Goal: Information Seeking & Learning: Find specific page/section

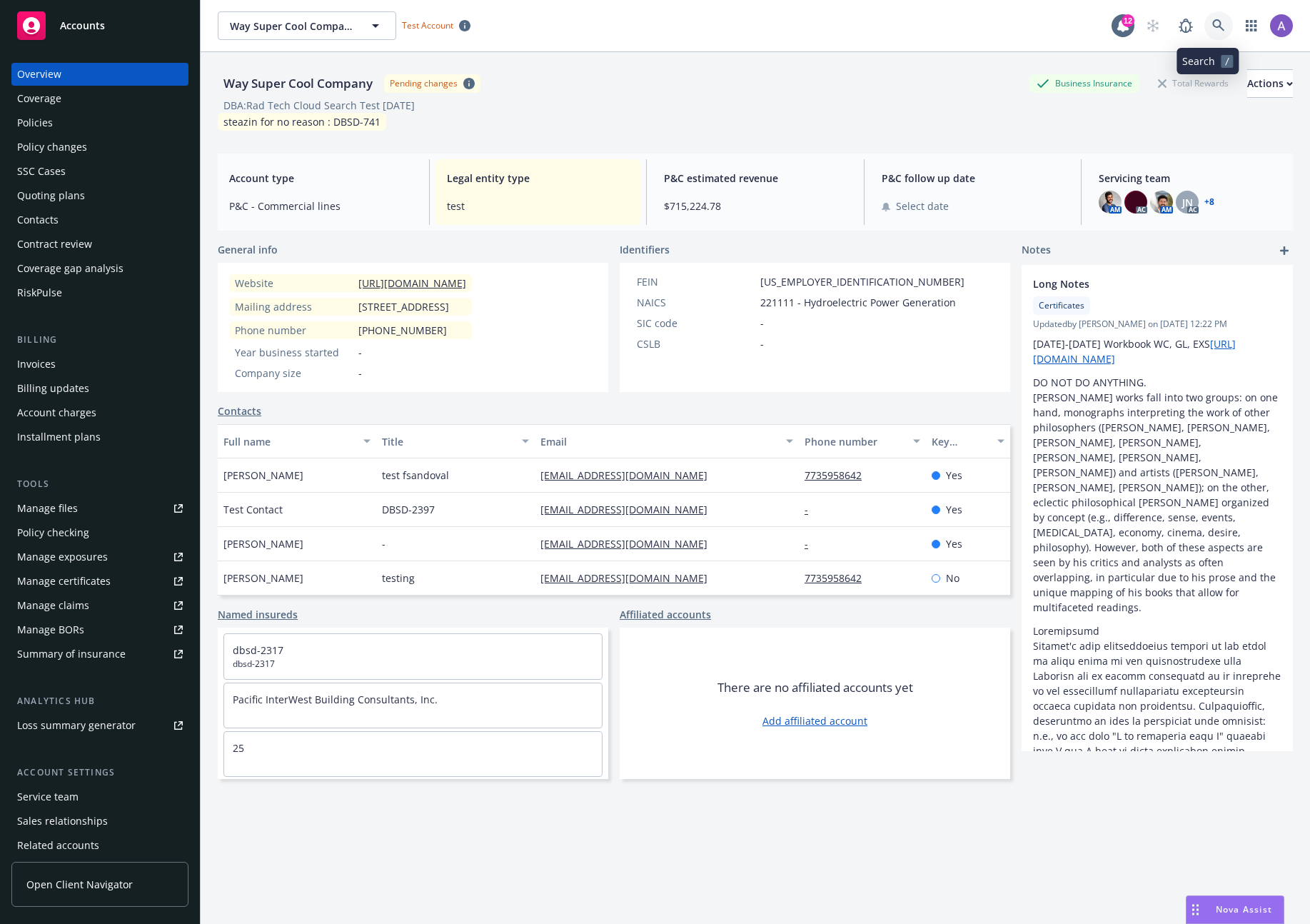
click at [1213, 29] on icon at bounding box center [1219, 26] width 13 height 13
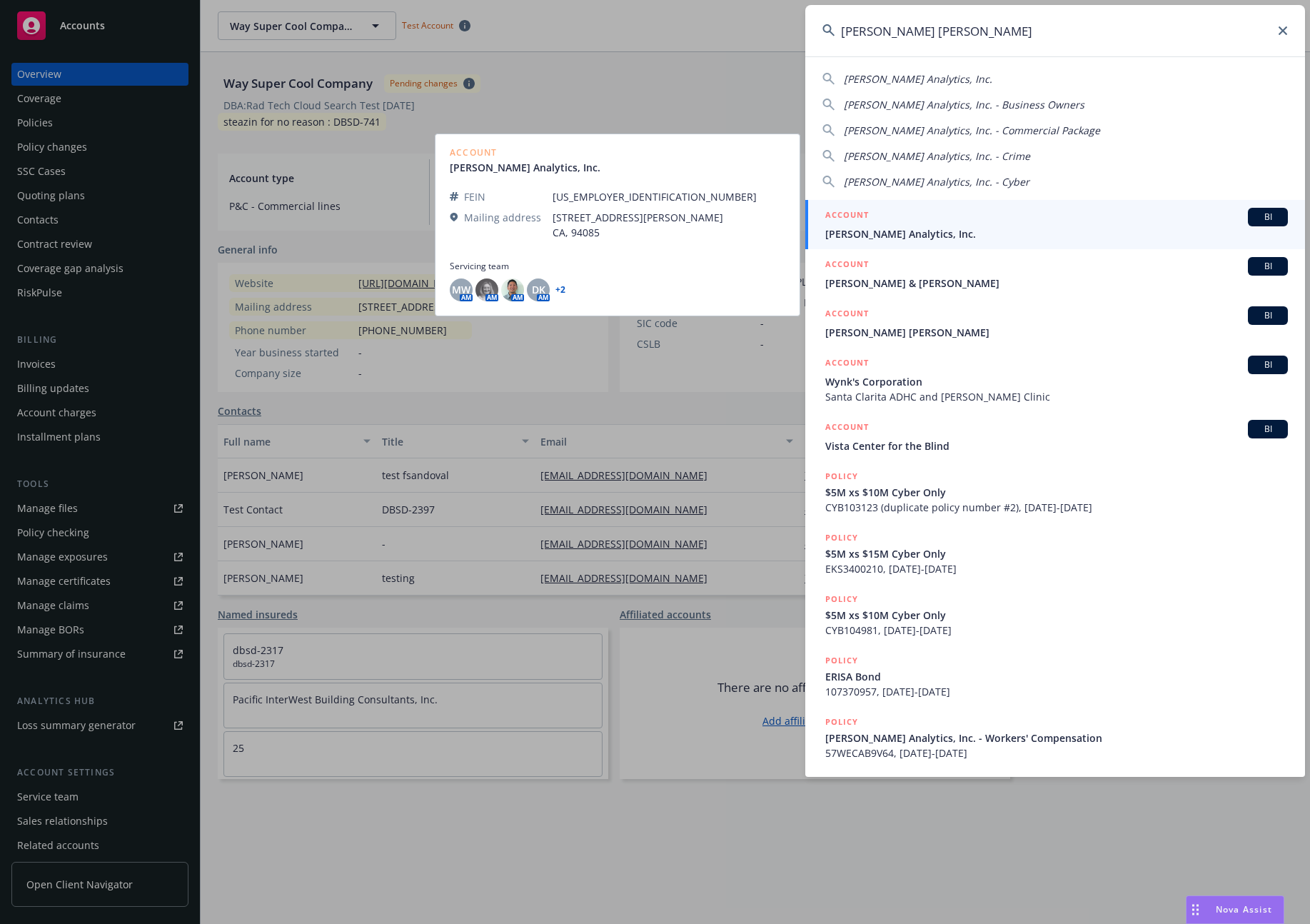
type input "[PERSON_NAME] [PERSON_NAME]"
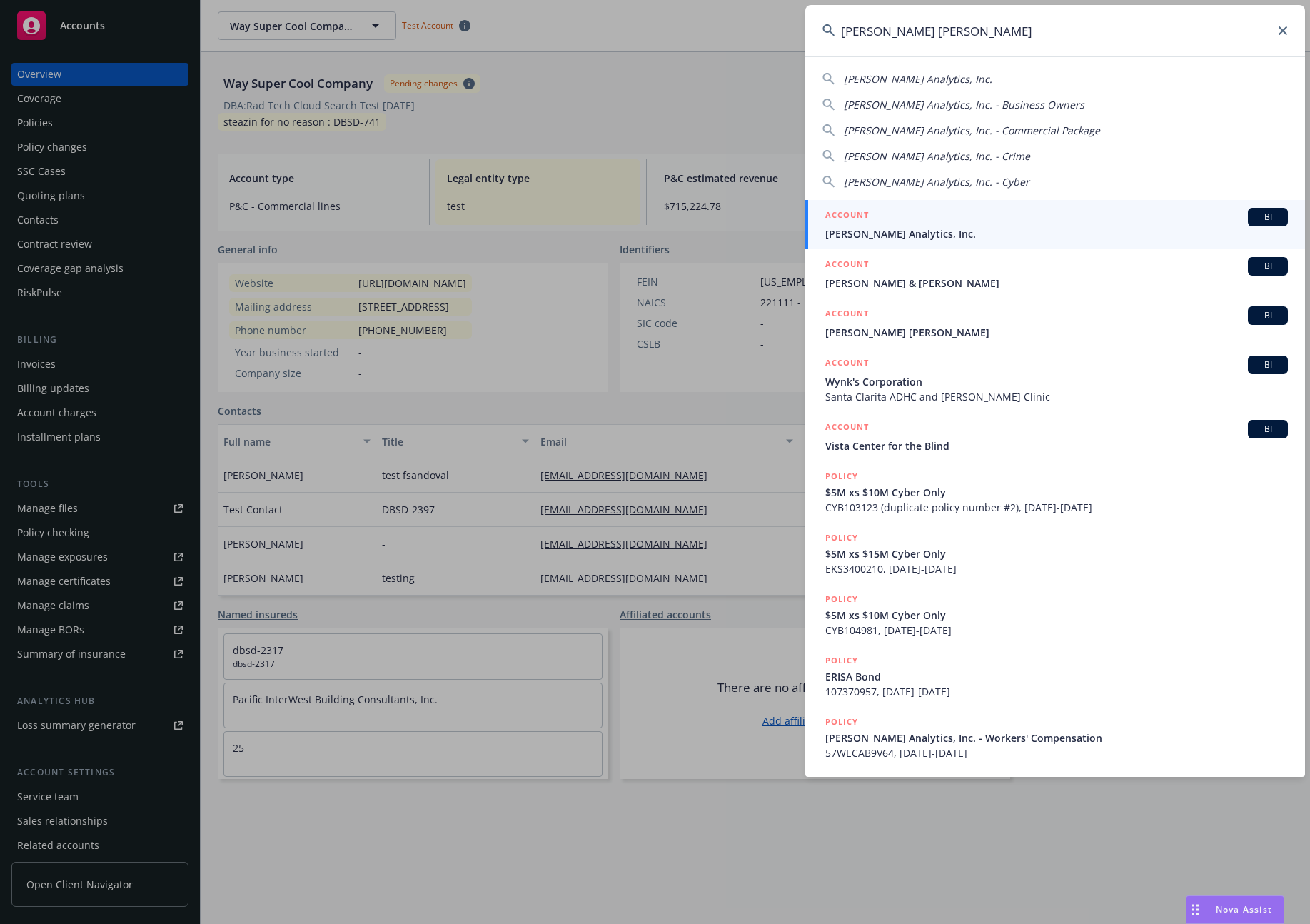
click at [934, 230] on span "[PERSON_NAME] Analytics, Inc." at bounding box center [1056, 234] width 463 height 15
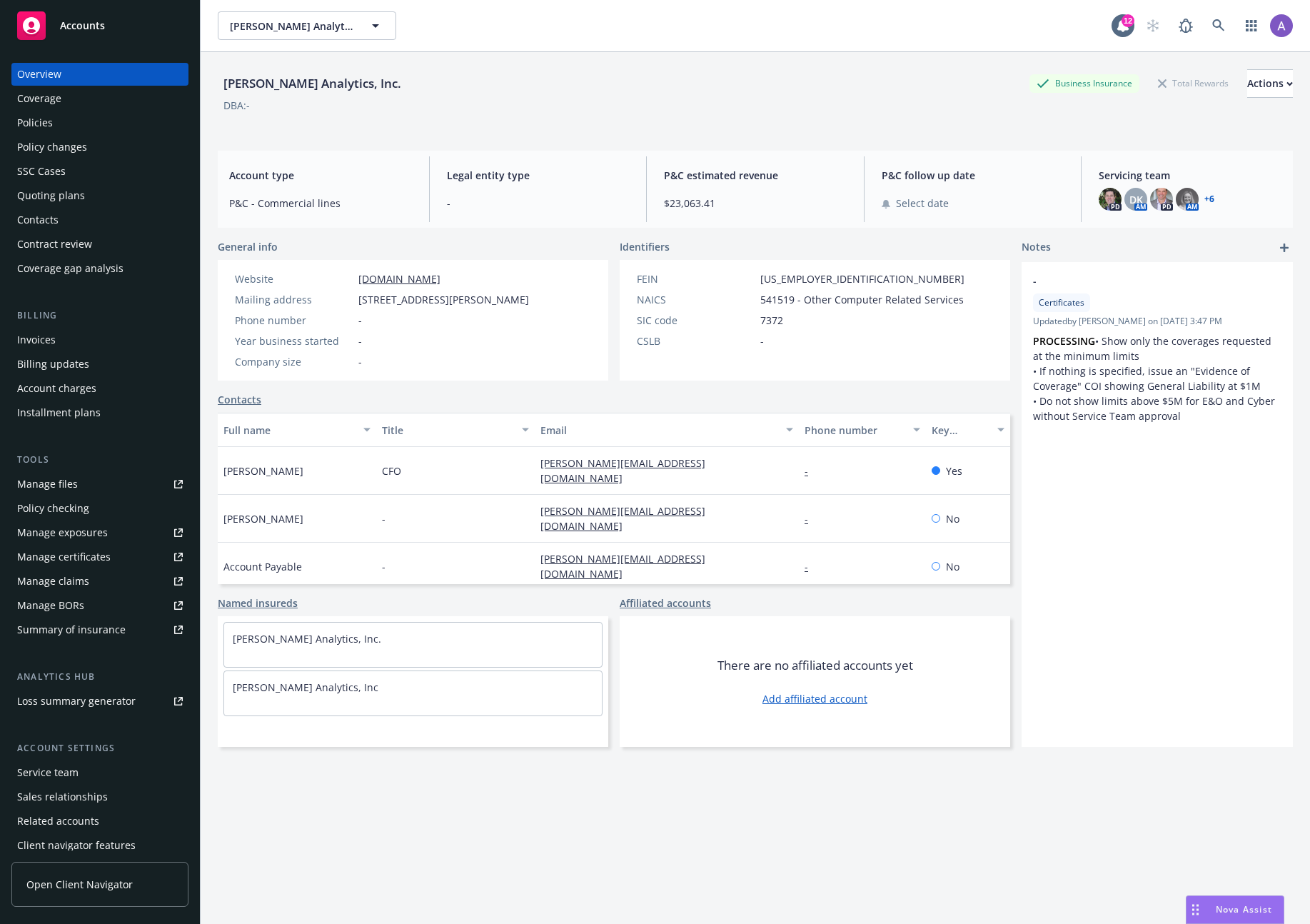
click at [74, 124] on div "Policies" at bounding box center [100, 123] width 166 height 23
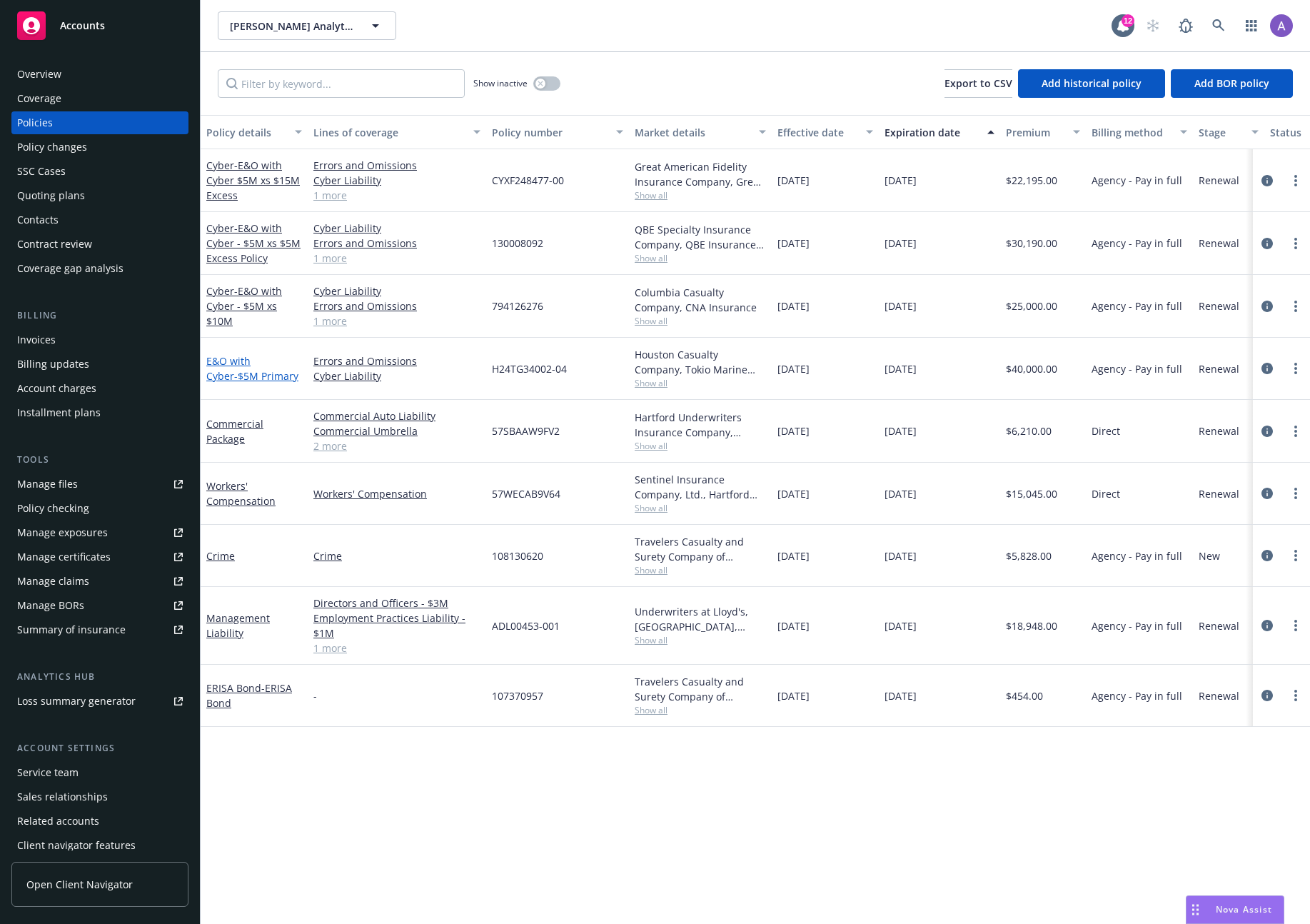
click at [240, 361] on link "E&O with Cyber - $5M Primary" at bounding box center [253, 368] width 93 height 29
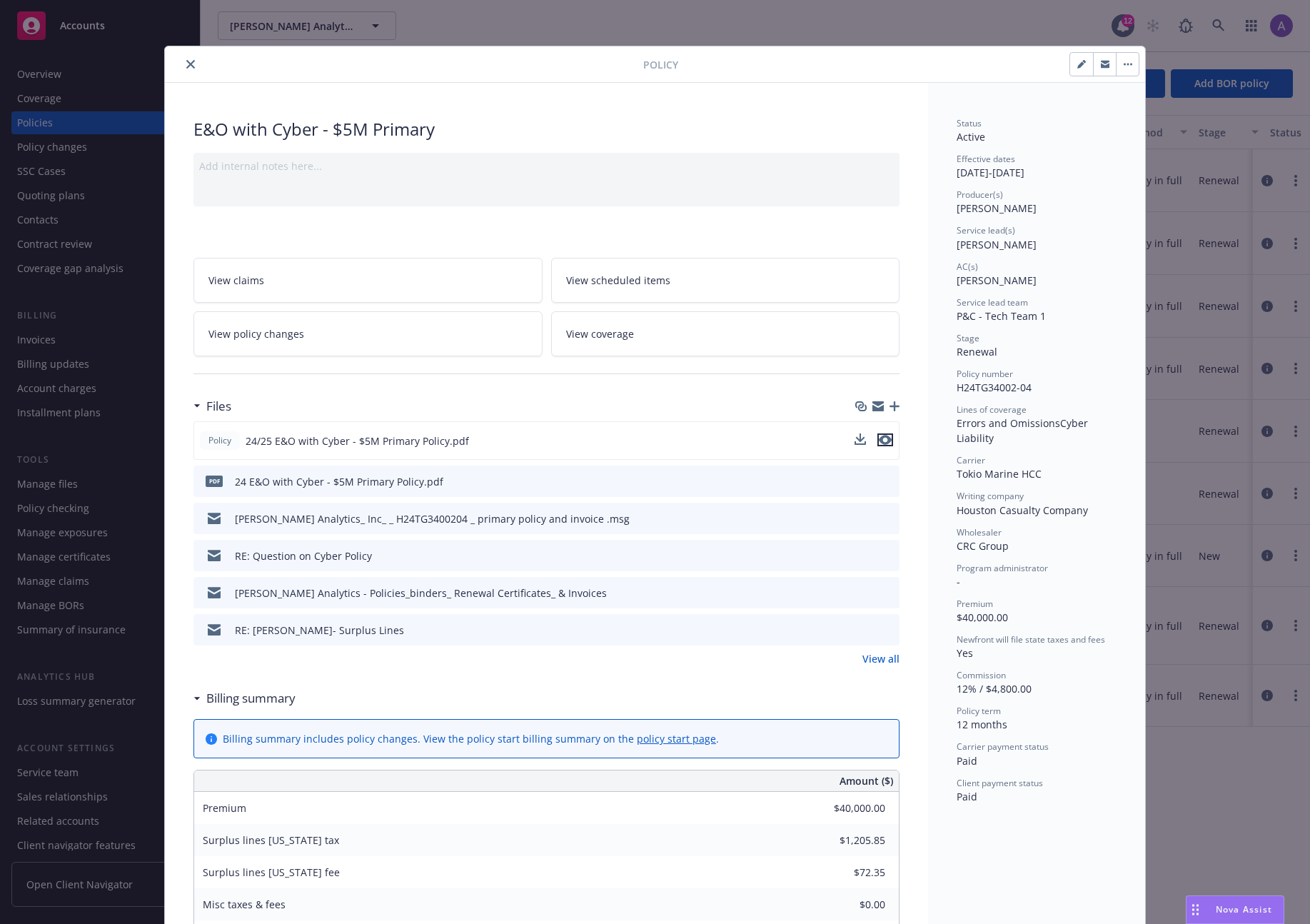
click at [885, 438] on icon "preview file" at bounding box center [885, 439] width 13 height 10
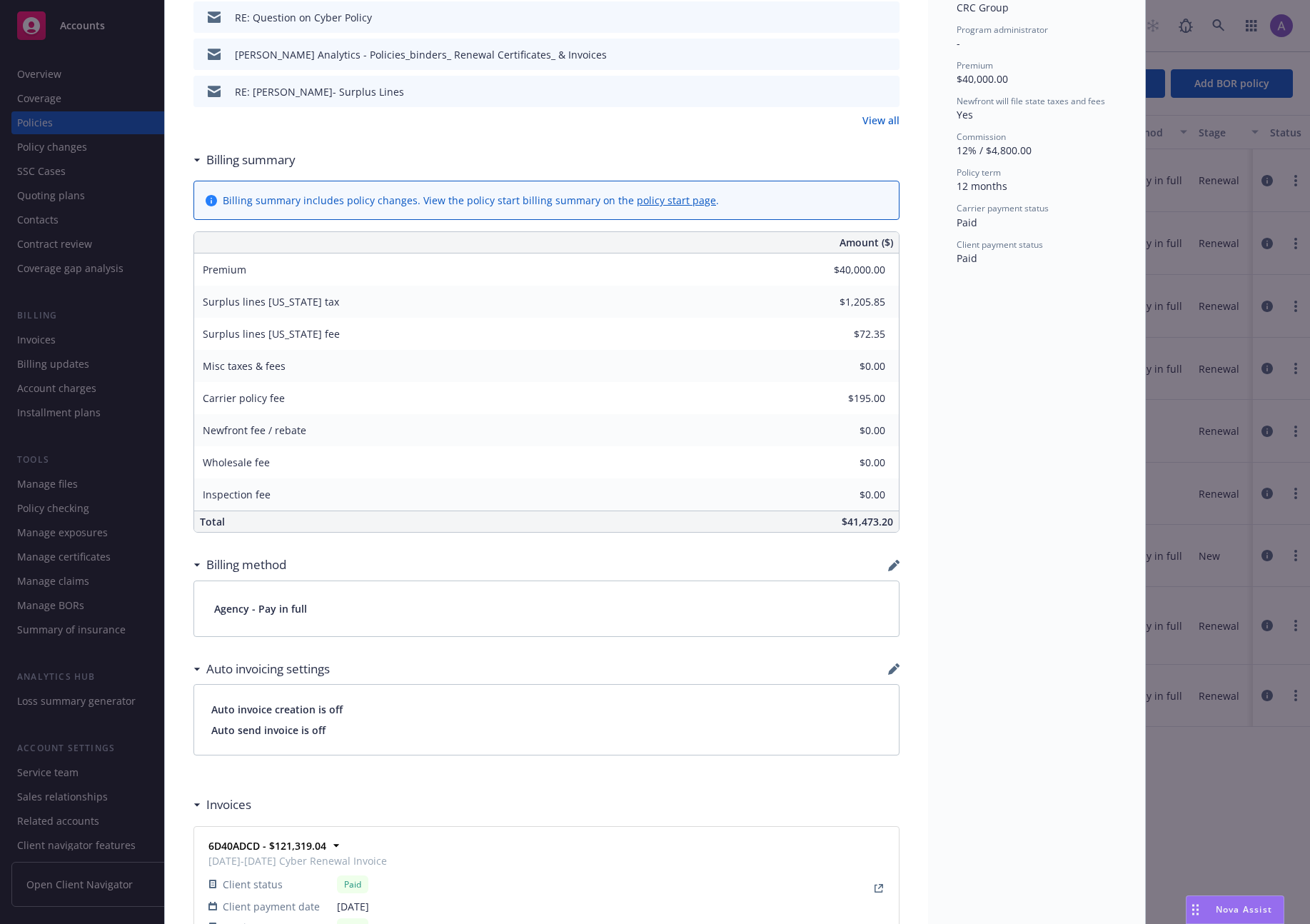
scroll to position [1098, 0]
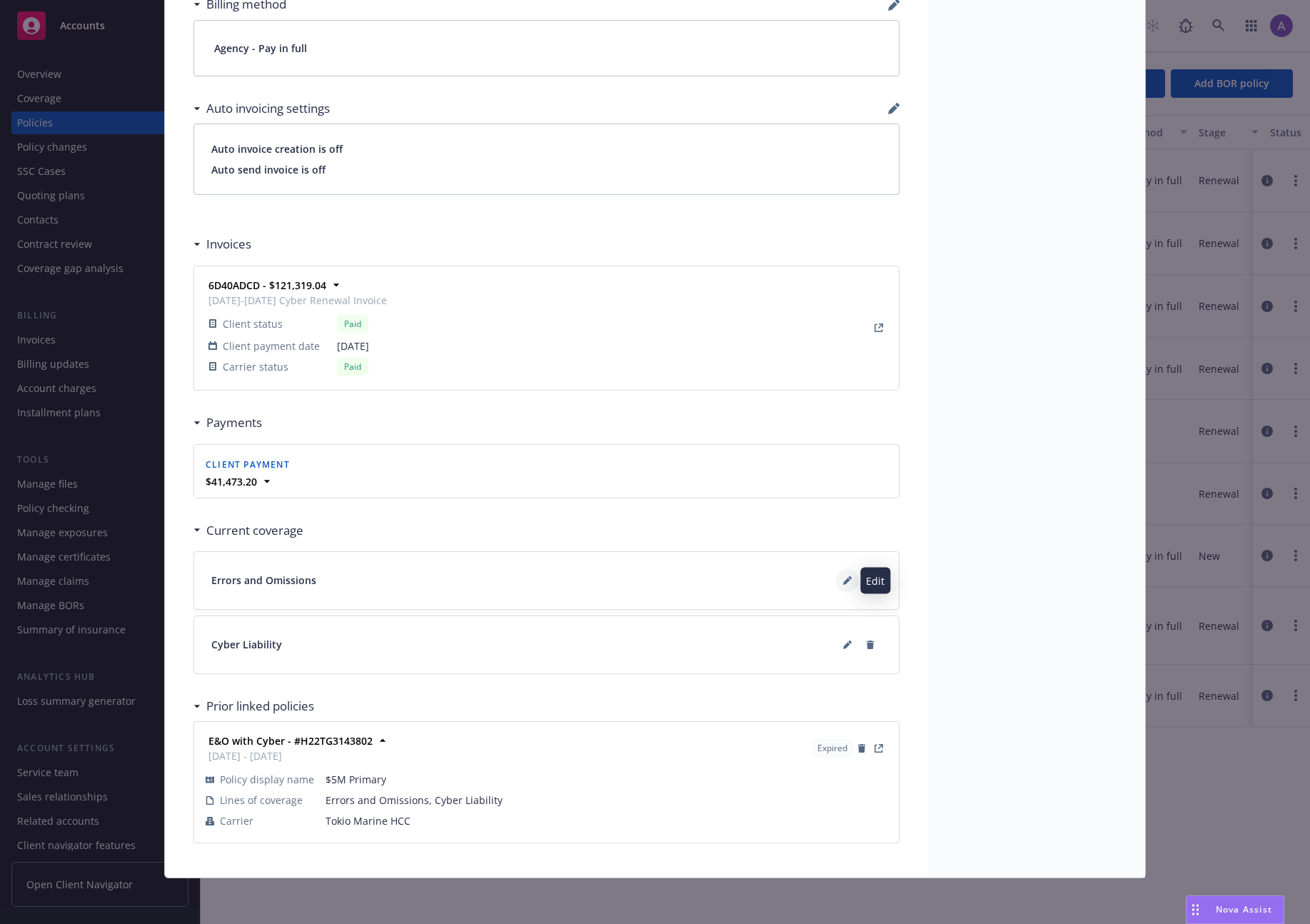
click at [844, 580] on icon at bounding box center [847, 580] width 8 height 8
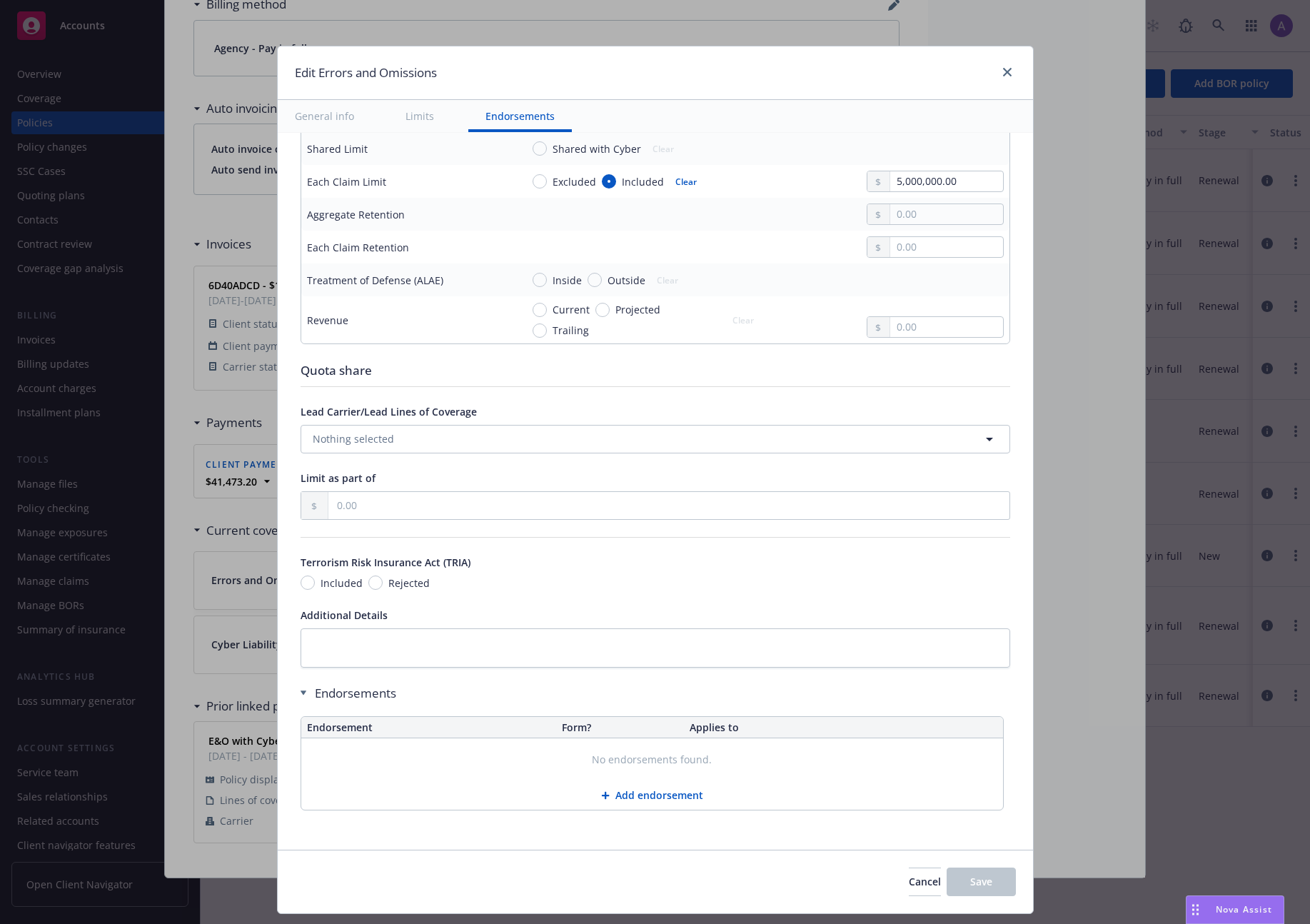
scroll to position [0, 0]
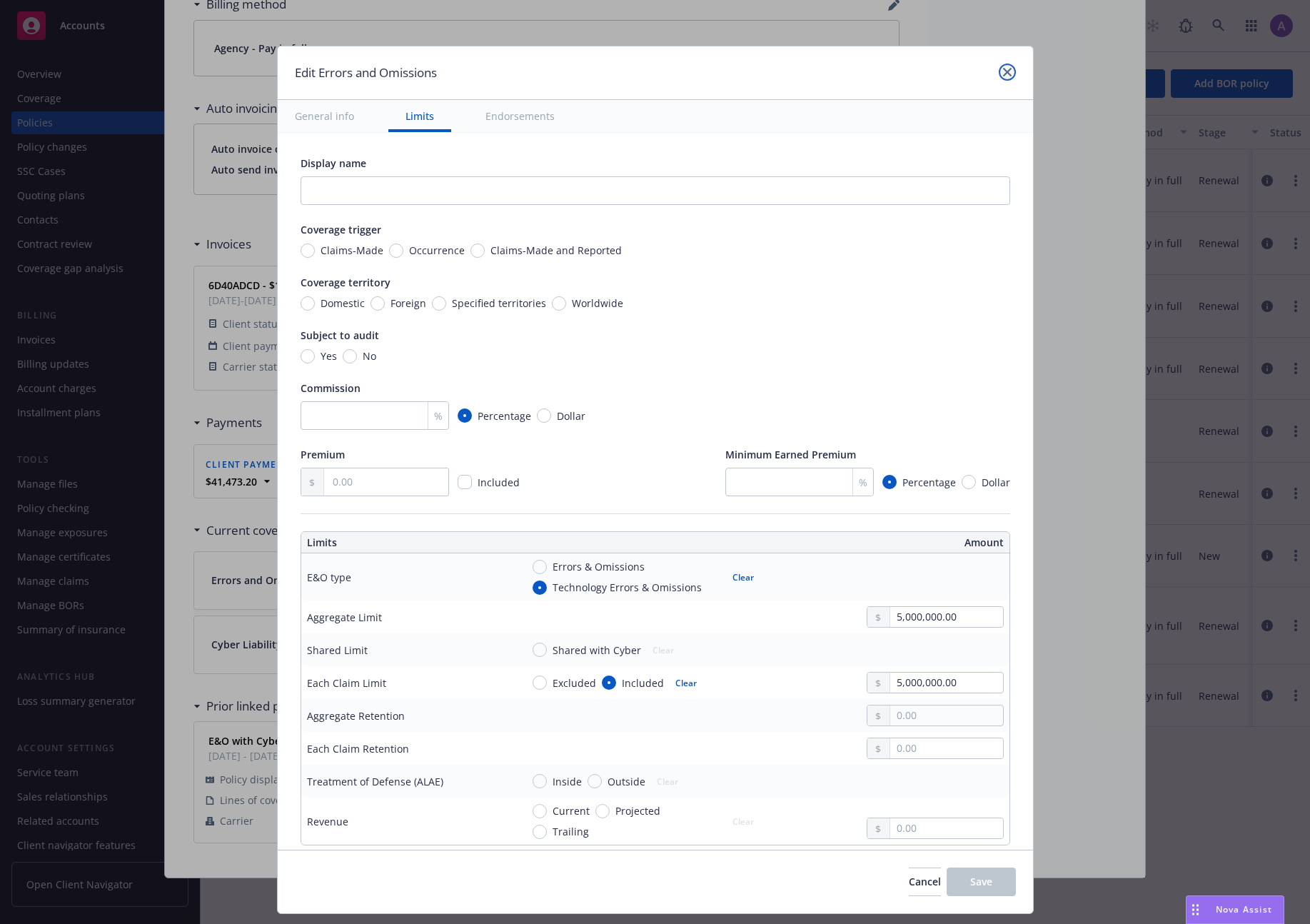
click at [999, 76] on link "close" at bounding box center [1007, 72] width 17 height 17
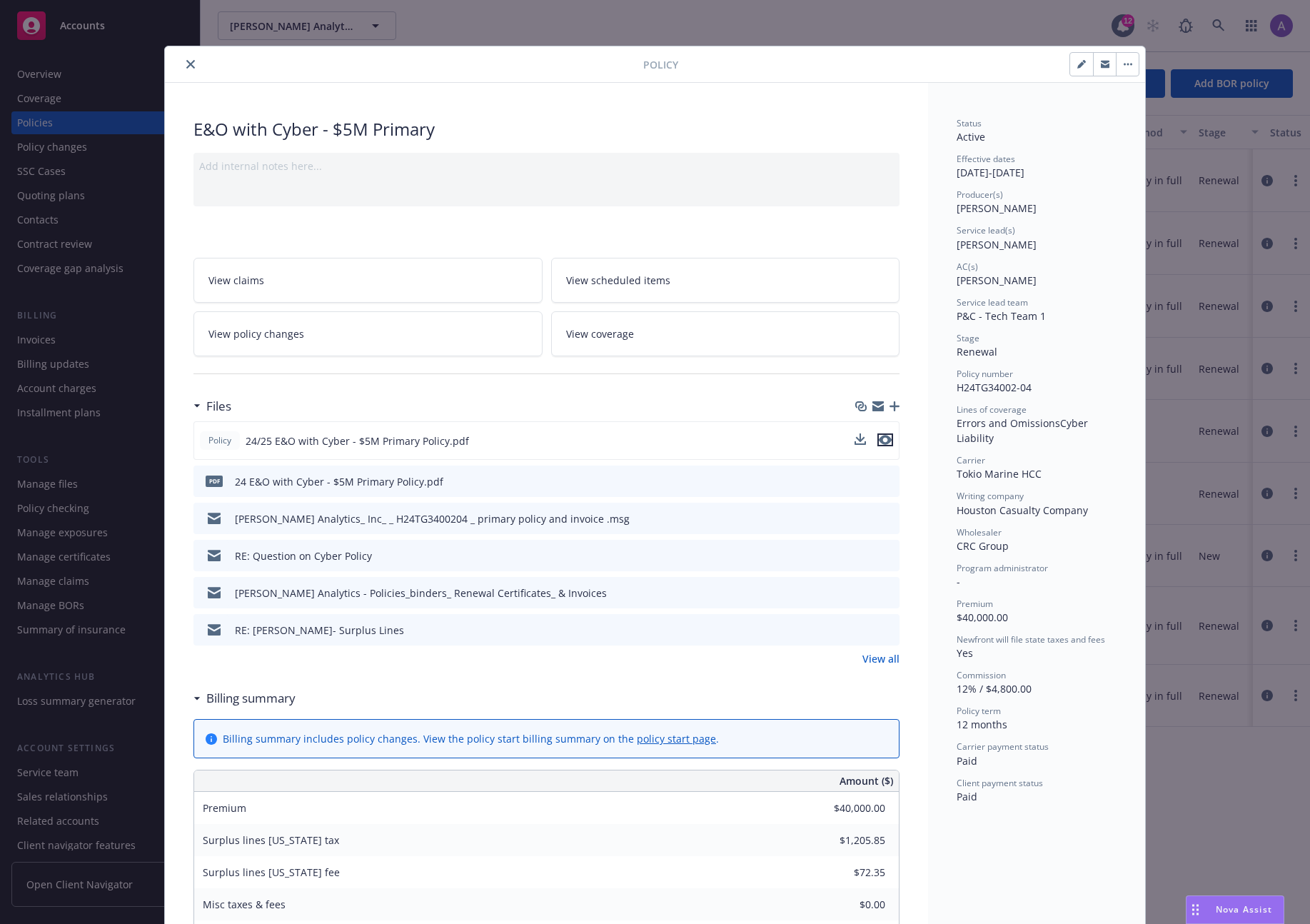
click at [879, 439] on icon "preview file" at bounding box center [885, 439] width 13 height 10
